Goal: Check status: Check status

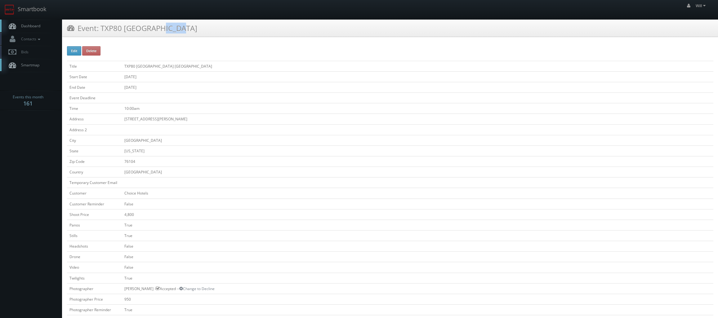
drag, startPoint x: 121, startPoint y: 28, endPoint x: 103, endPoint y: 27, distance: 18.0
click at [103, 27] on h3 "Event: TXP80 [GEOGRAPHIC_DATA]" at bounding box center [132, 28] width 130 height 11
copy h3 "TXP80"
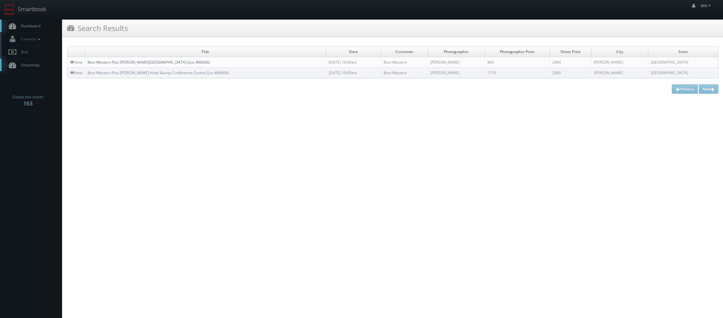
click at [141, 61] on link "Best Western Plus Dryden Hotel & Conference Centre (Loc #66006)" at bounding box center [148, 62] width 123 height 5
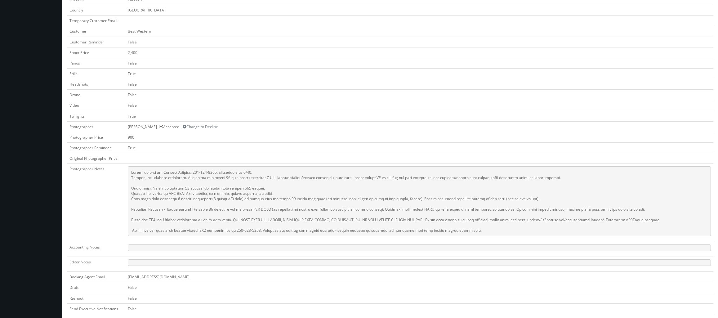
scroll to position [155, 0]
